Goal: Task Accomplishment & Management: Manage account settings

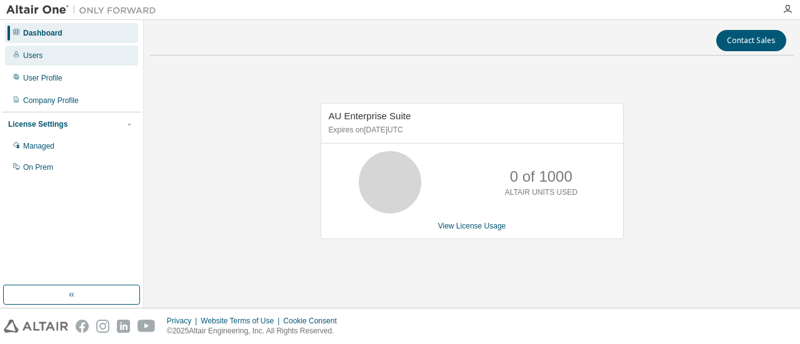
click at [41, 59] on div "Users" at bounding box center [71, 56] width 133 height 20
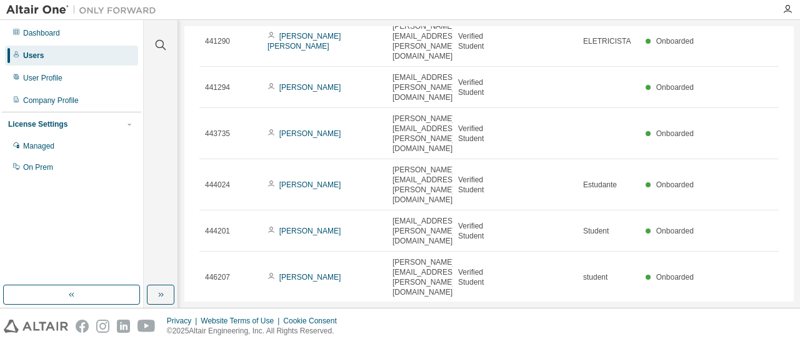
scroll to position [206, 0]
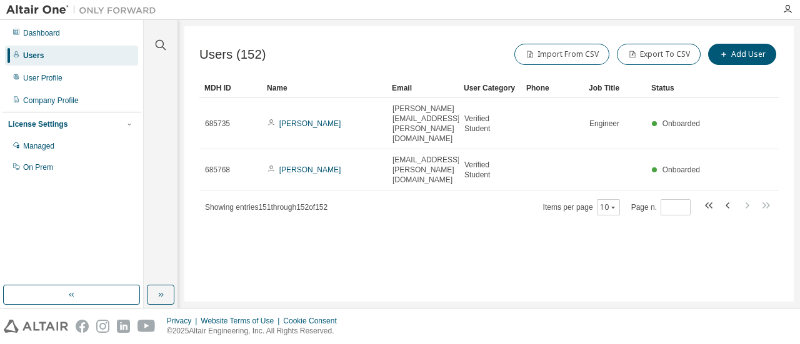
scroll to position [0, 0]
click at [729, 198] on icon "button" at bounding box center [728, 205] width 15 height 15
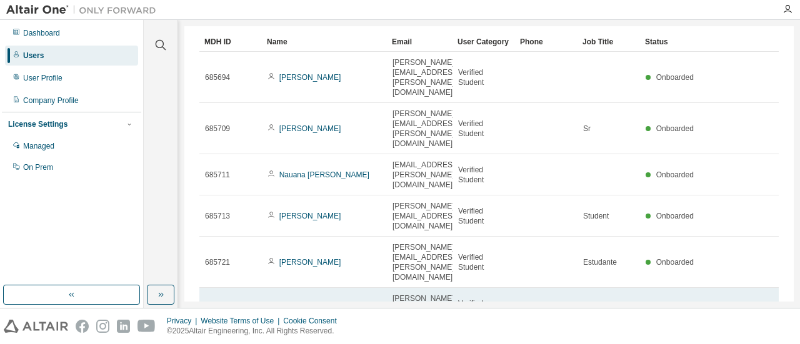
scroll to position [166, 0]
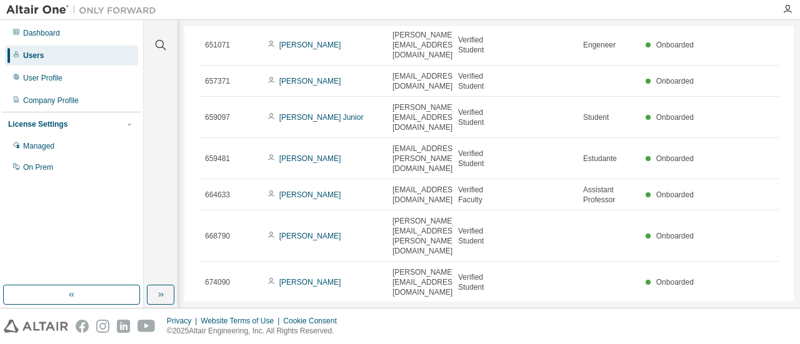
type input "**"
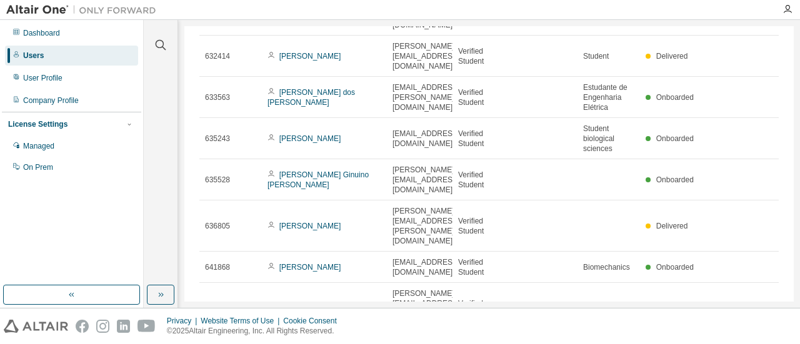
scroll to position [0, 0]
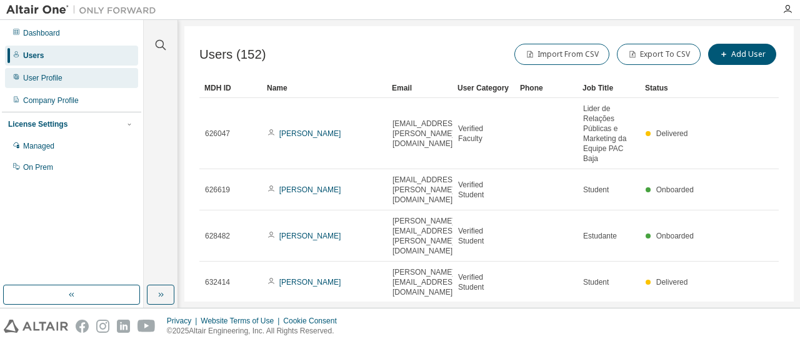
click at [24, 77] on div "User Profile" at bounding box center [42, 78] width 39 height 10
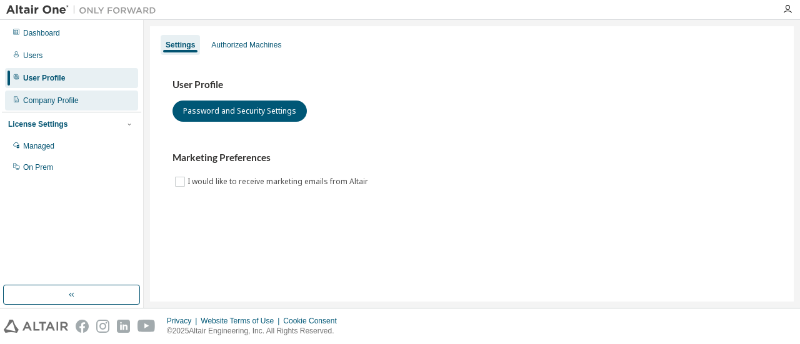
click at [25, 99] on div "Company Profile" at bounding box center [51, 101] width 56 height 10
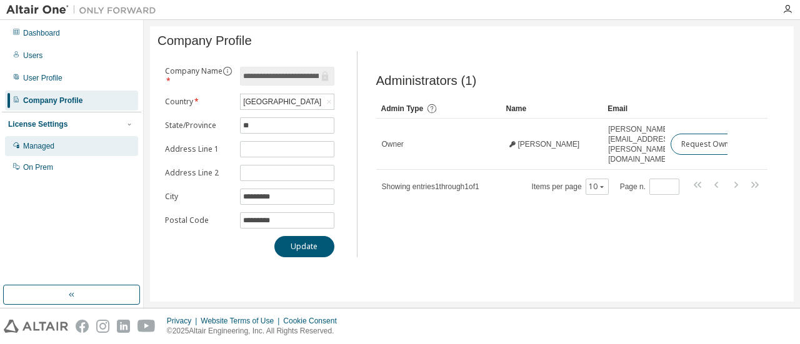
click at [24, 143] on div "Managed" at bounding box center [38, 146] width 31 height 10
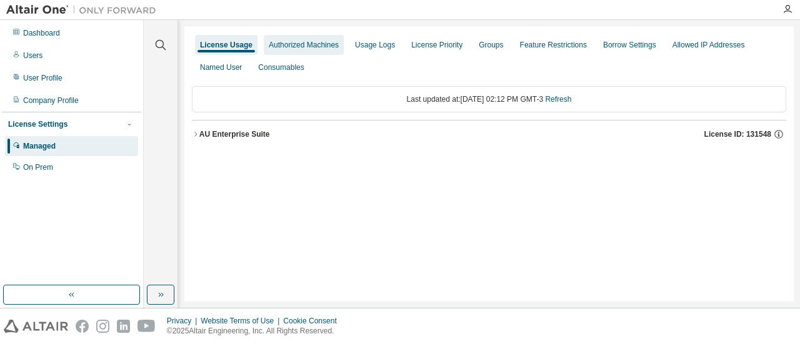
click at [315, 47] on div "Authorized Machines" at bounding box center [304, 45] width 70 height 10
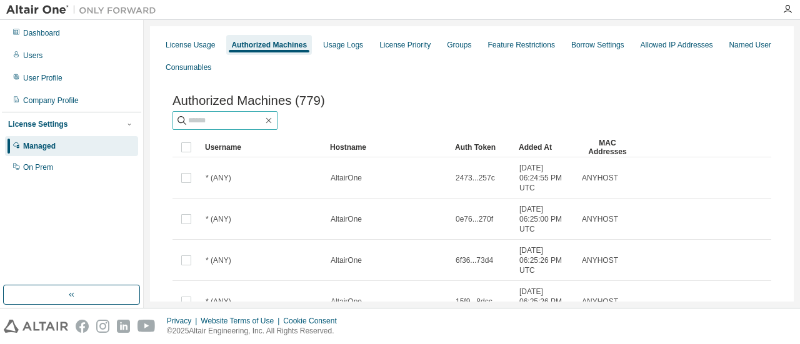
click at [237, 123] on input "text" at bounding box center [225, 120] width 75 height 12
type input "********"
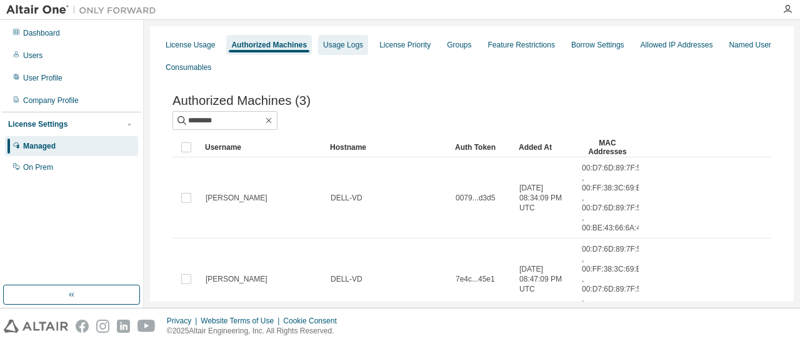
click at [347, 48] on div "Usage Logs" at bounding box center [343, 45] width 40 height 10
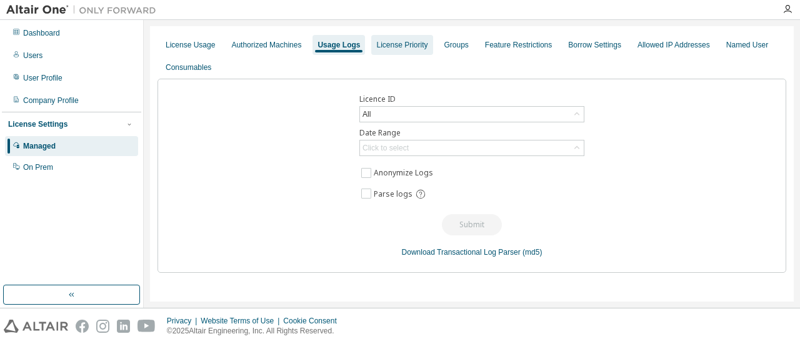
click at [392, 47] on div "License Priority" at bounding box center [401, 45] width 51 height 10
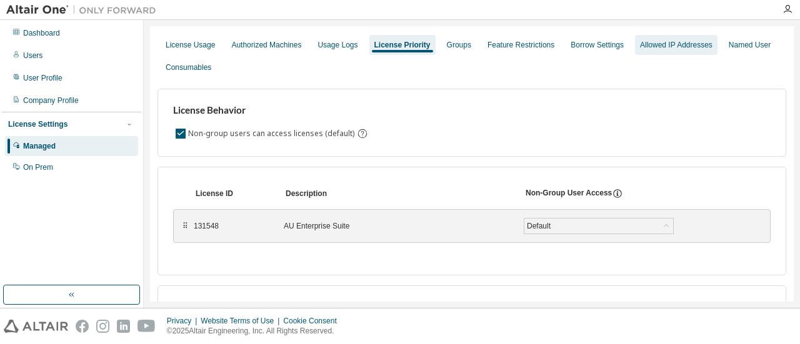
click at [642, 51] on div "Allowed IP Addresses" at bounding box center [676, 45] width 82 height 20
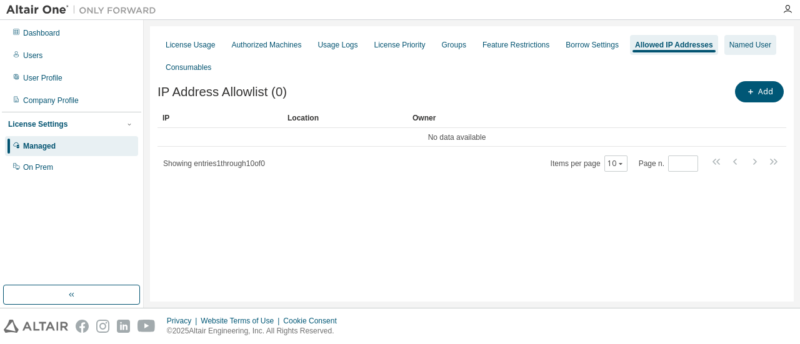
click at [724, 37] on div "Named User" at bounding box center [750, 45] width 52 height 20
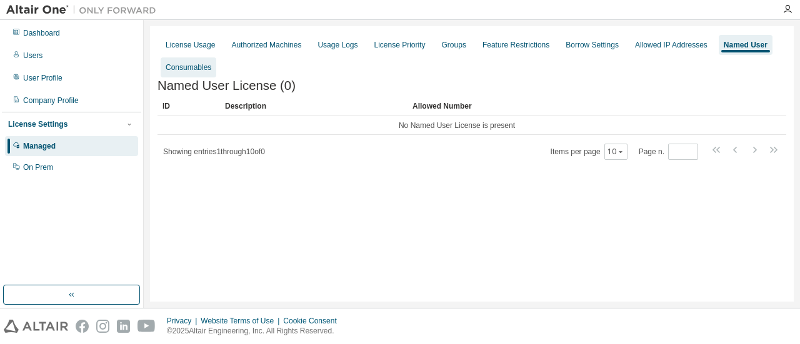
click at [190, 74] on div "Consumables" at bounding box center [189, 67] width 56 height 20
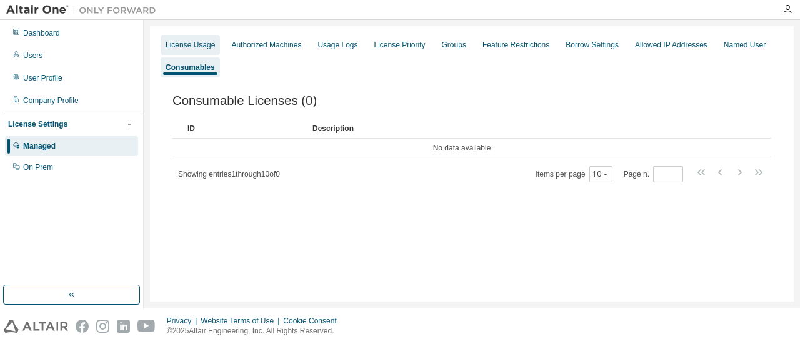
click at [177, 40] on div "License Usage" at bounding box center [190, 45] width 49 height 10
